Goal: Task Accomplishment & Management: Use online tool/utility

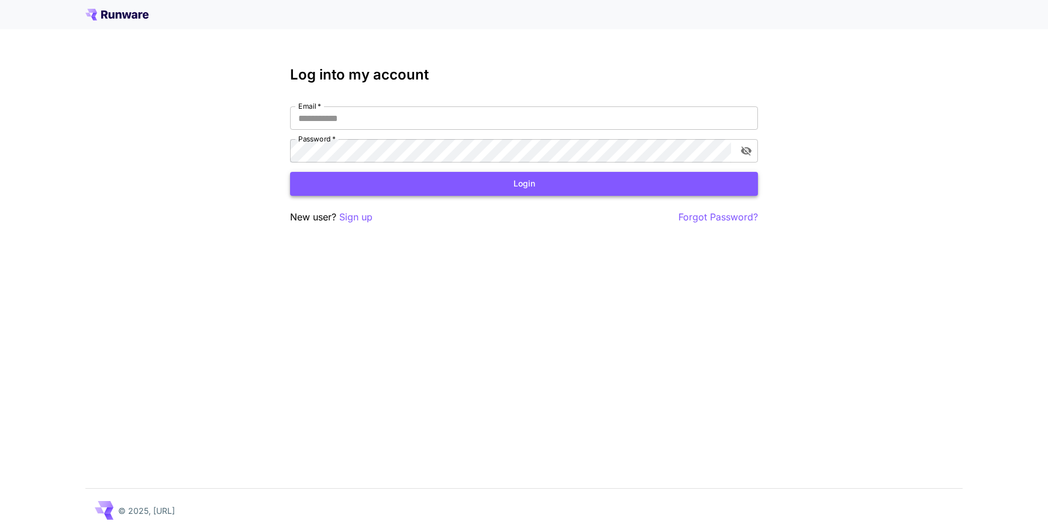
type input "**********"
click at [633, 185] on button "Login" at bounding box center [524, 184] width 468 height 24
